Goal: Task Accomplishment & Management: Manage account settings

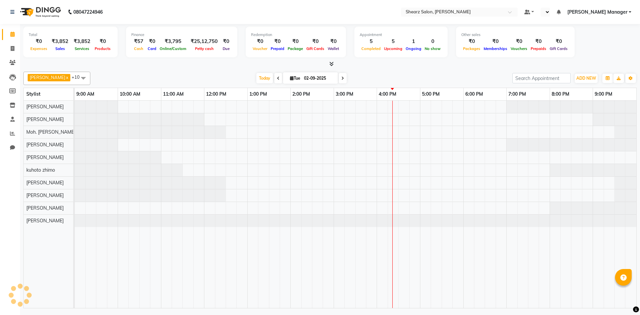
select select "en"
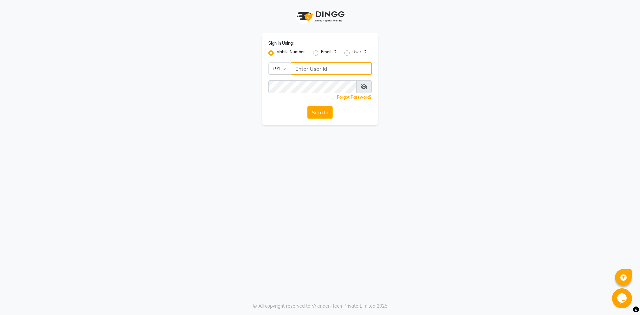
type input "7788994224"
click at [321, 51] on label "Email ID" at bounding box center [328, 53] width 15 height 8
click at [321, 51] on input "Email ID" at bounding box center [323, 51] width 4 height 4
radio input "true"
radio input "false"
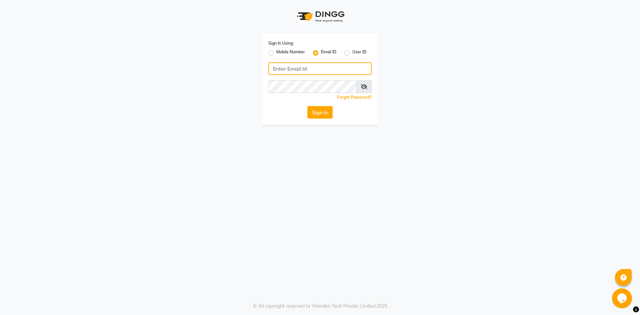
click at [323, 67] on input "Username" at bounding box center [319, 68] width 103 height 13
type input "yami161125@gmail.com"
click at [315, 115] on button "Sign In" at bounding box center [319, 112] width 25 height 13
